Goal: Leave review/rating: Leave review/rating

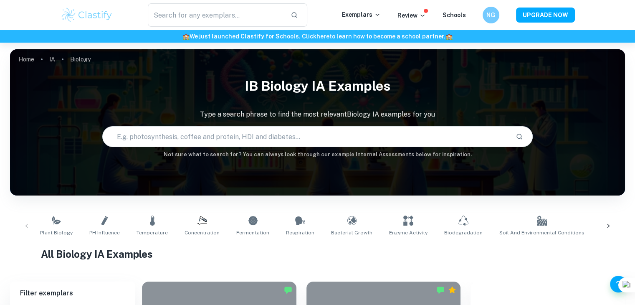
drag, startPoint x: 635, startPoint y: 155, endPoint x: 641, endPoint y: 141, distance: 15.1
click at [635, 141] on html "We value your privacy We use cookies to enhance your browsing experience, serve…" at bounding box center [317, 152] width 635 height 305
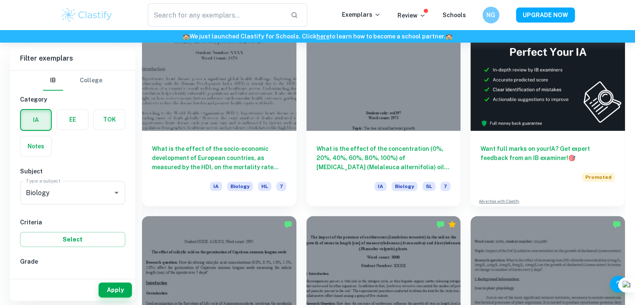
scroll to position [533, 0]
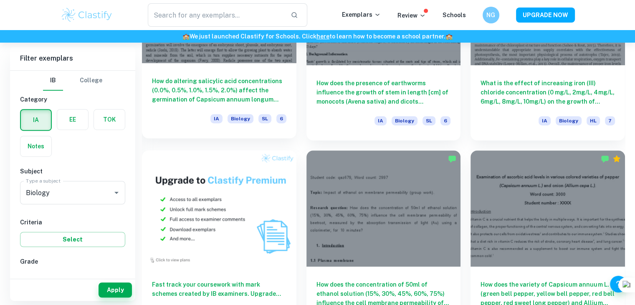
click at [228, 71] on div "How do altering [MEDICAL_DATA] concentrations (0.0%, 0.5%, 1.0%, 1.5%, 2.0%) af…" at bounding box center [219, 100] width 155 height 75
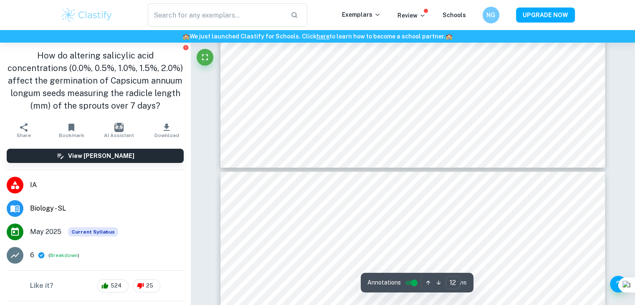
type input "13"
